Goal: Information Seeking & Learning: Learn about a topic

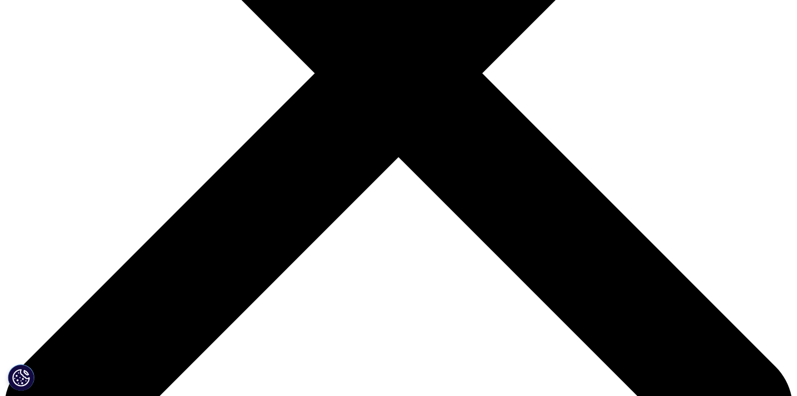
scroll to position [326, 0]
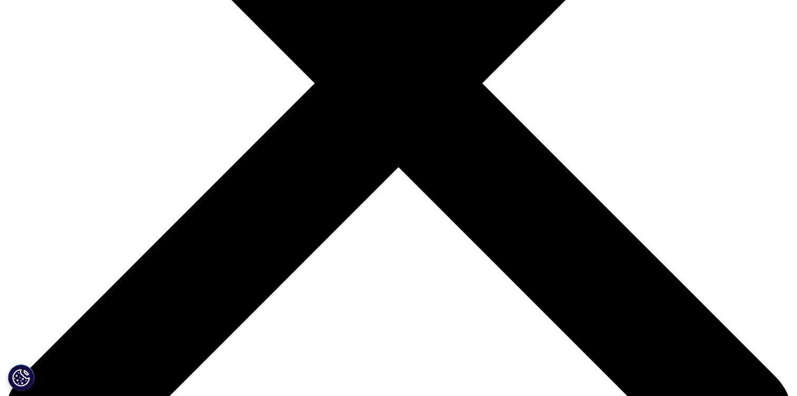
drag, startPoint x: 353, startPoint y: 72, endPoint x: 281, endPoint y: 72, distance: 71.2
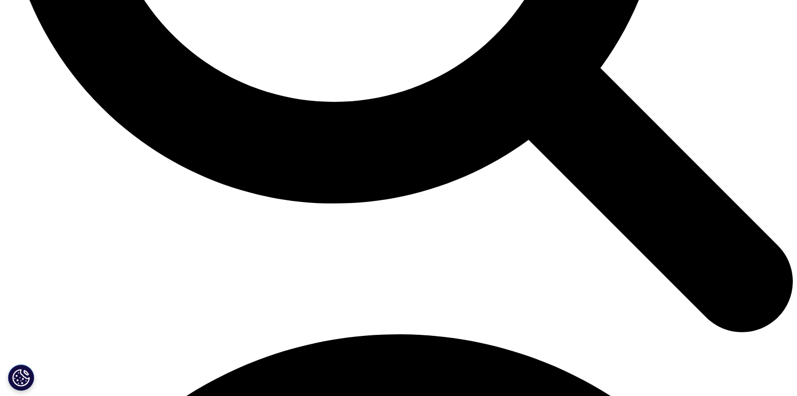
scroll to position [1251, 0]
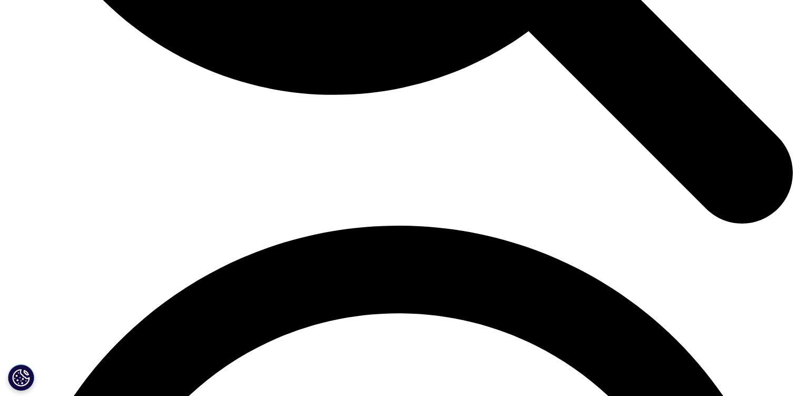
scroll to position [1378, 0]
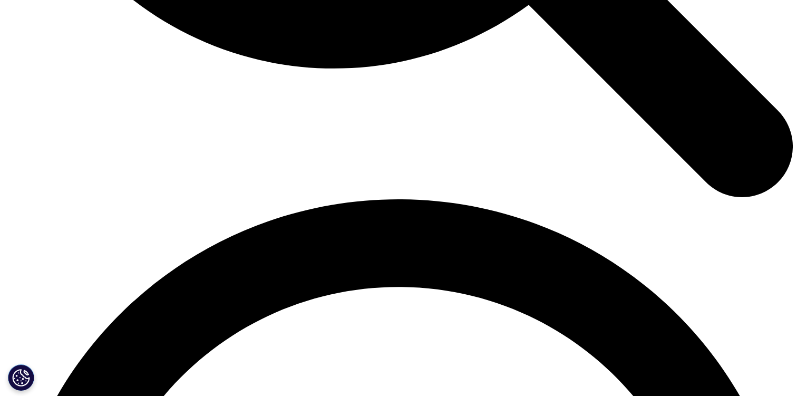
scroll to position [1408, 0]
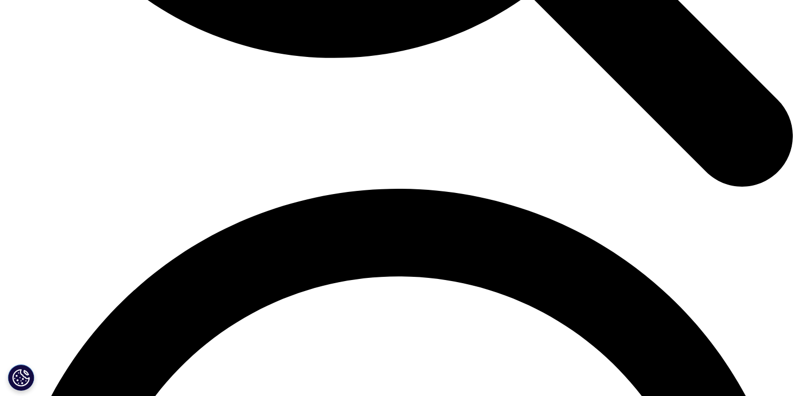
drag, startPoint x: 506, startPoint y: 116, endPoint x: 571, endPoint y: 186, distance: 95.5
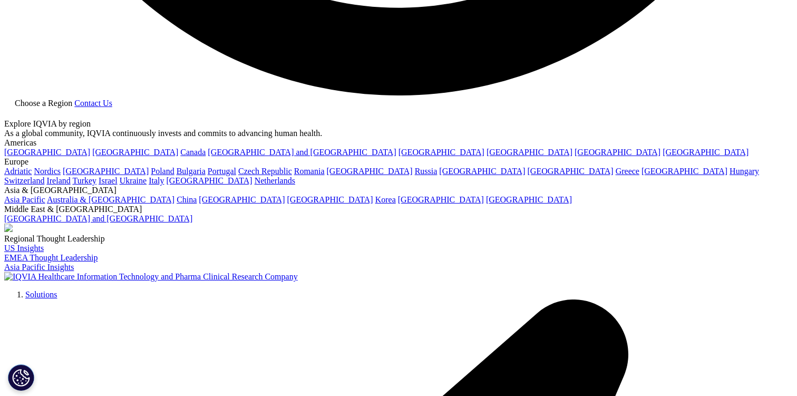
scroll to position [2294, 0]
